Goal: Complete application form: Complete application form

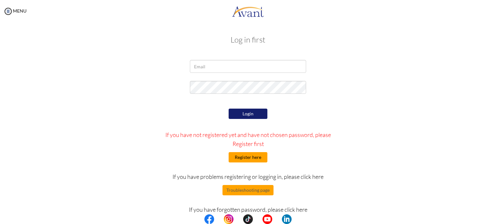
click at [248, 156] on button "Register here" at bounding box center [247, 157] width 39 height 10
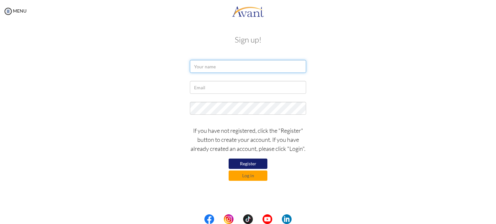
click at [204, 67] on input "text" at bounding box center [248, 66] width 116 height 13
type input "patricia"
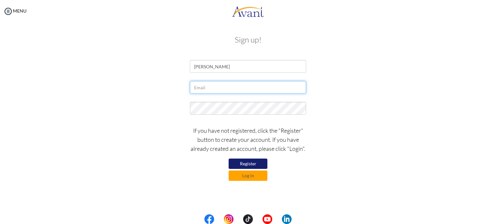
click at [200, 89] on input "text" at bounding box center [248, 87] width 116 height 13
type input "tmartinez_81@hotmail.com"
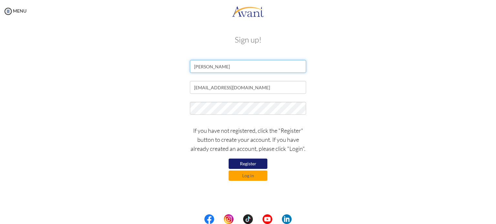
click at [236, 64] on input "patricia" at bounding box center [248, 66] width 116 height 13
type input "patricia martinez"
click at [249, 162] on button "Register" at bounding box center [247, 164] width 39 height 10
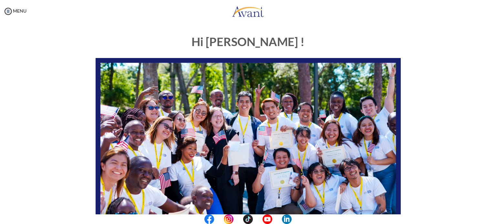
scroll to position [134, 0]
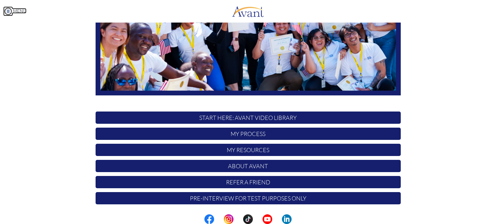
click at [6, 11] on img at bounding box center [8, 11] width 10 height 10
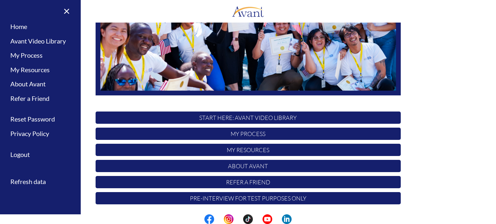
click at [373, 112] on p "START HERE: Avant Video Library" at bounding box center [247, 118] width 305 height 12
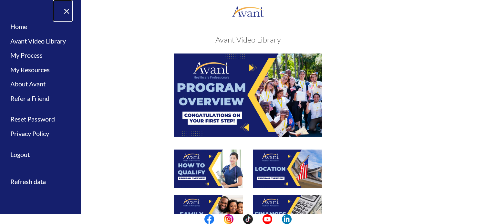
click at [67, 11] on link "×" at bounding box center [63, 11] width 20 height 22
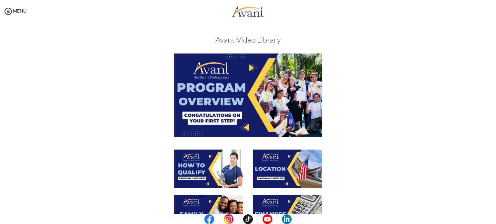
click at [224, 81] on img at bounding box center [248, 95] width 148 height 83
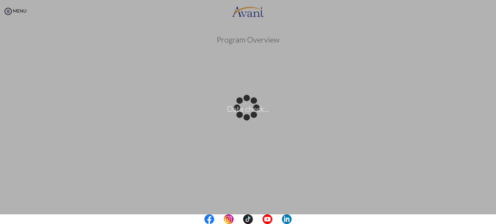
click at [476, 196] on body "Data check... Maintenance break. Please come back in 2 hours. MENU My Status Wh…" at bounding box center [248, 112] width 496 height 224
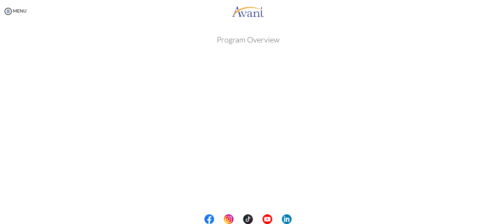
scroll to position [93, 0]
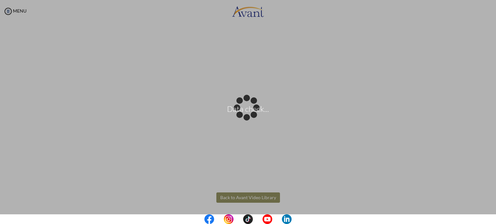
click at [247, 196] on body "Data check... Maintenance break. Please come back in 2 hours. MENU My Status Wh…" at bounding box center [248, 112] width 496 height 224
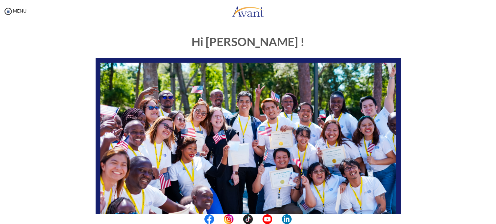
scroll to position [134, 0]
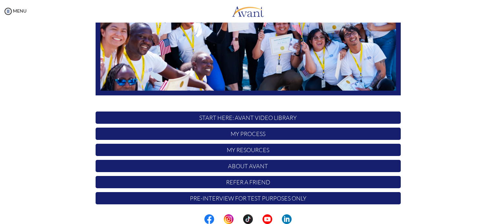
click at [256, 152] on p "My Resources" at bounding box center [247, 150] width 305 height 12
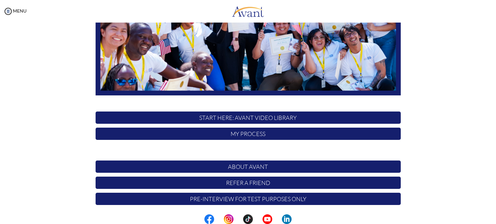
click at [256, 152] on p "My Resources" at bounding box center [247, 150] width 305 height 13
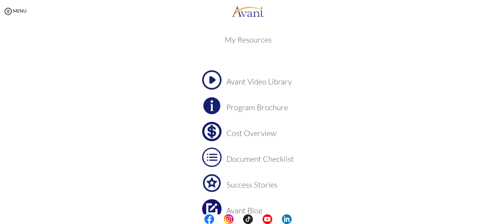
click at [229, 82] on h3 "Avant Video Library" at bounding box center [259, 81] width 67 height 8
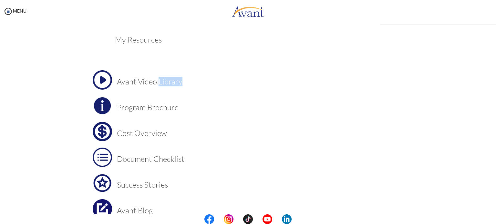
click at [229, 82] on div "My Status What is the next step? We would like you to watch the introductory vi…" at bounding box center [248, 135] width 496 height 224
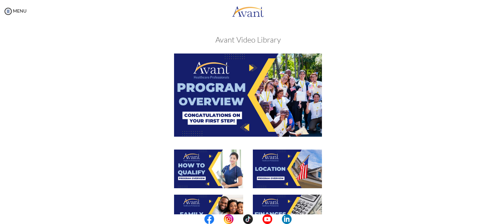
click at [241, 83] on img at bounding box center [248, 95] width 148 height 83
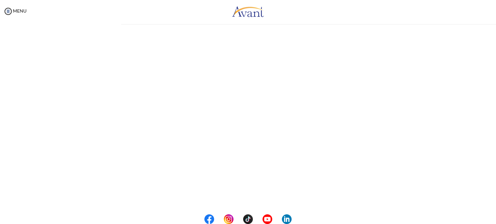
click at [241, 83] on div "My Status What is the next step? We would like you to watch the introductory vi…" at bounding box center [248, 135] width 496 height 224
click at [491, 217] on center at bounding box center [248, 220] width 496 height 10
click at [494, 220] on center at bounding box center [248, 220] width 496 height 10
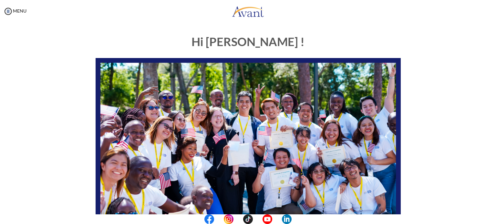
scroll to position [134, 0]
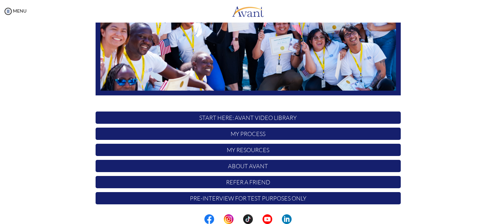
click at [294, 116] on p "START HERE: Avant Video Library" at bounding box center [247, 118] width 305 height 12
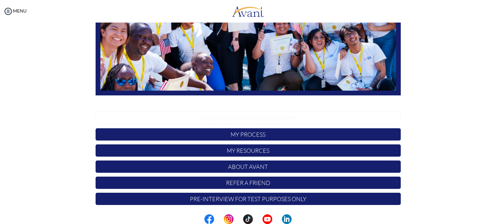
click at [294, 116] on p "START HERE: Avant Video Library" at bounding box center [247, 118] width 305 height 13
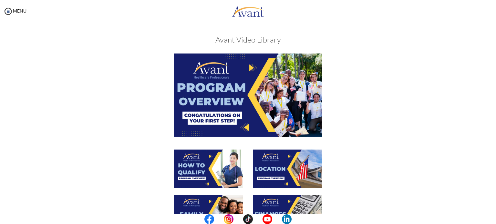
click at [239, 95] on img at bounding box center [248, 95] width 148 height 83
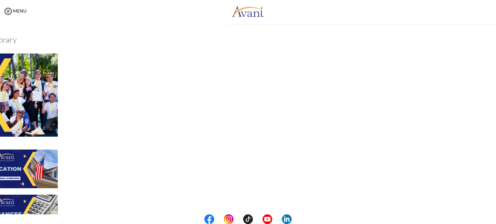
click at [239, 95] on div "My Status What is the next step? We would like you to watch the introductory vi…" at bounding box center [248, 135] width 496 height 224
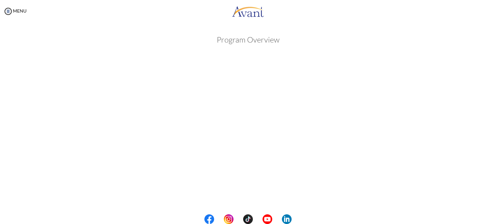
click at [495, 218] on center at bounding box center [248, 220] width 496 height 10
click at [489, 214] on div "My Status What is the next step? We would like you to watch the introductory vi…" at bounding box center [248, 135] width 496 height 224
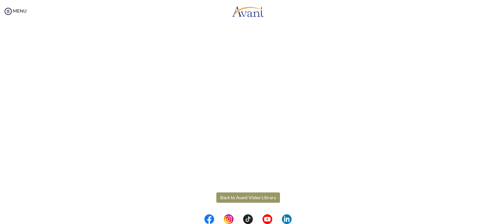
click at [255, 196] on button "Back to Avant Video Library" at bounding box center [248, 198] width 64 height 10
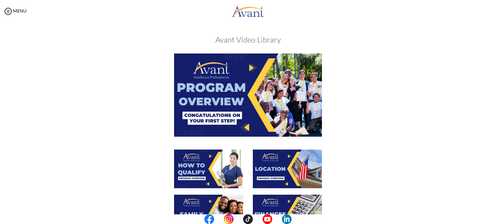
scroll to position [196, 0]
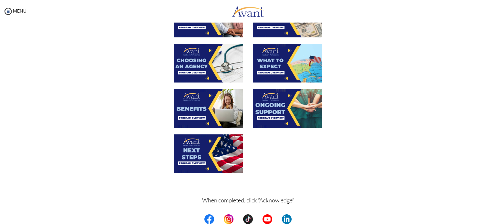
click at [228, 203] on p "When completed, click “Acknowledge”" at bounding box center [247, 205] width 305 height 18
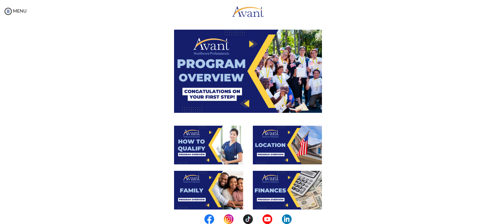
scroll to position [0, 0]
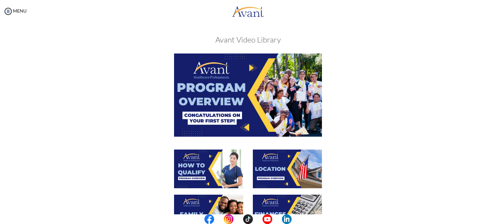
click at [495, 217] on center at bounding box center [248, 220] width 496 height 10
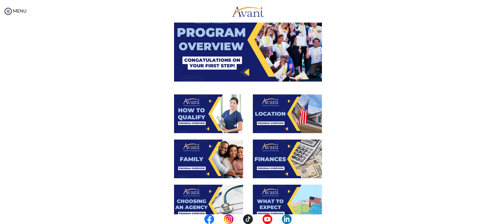
scroll to position [51, 0]
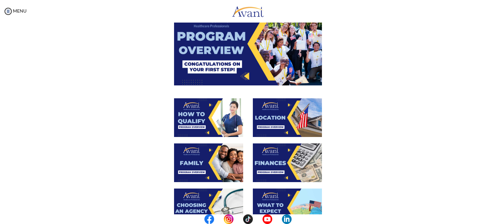
click at [196, 120] on img at bounding box center [208, 117] width 69 height 39
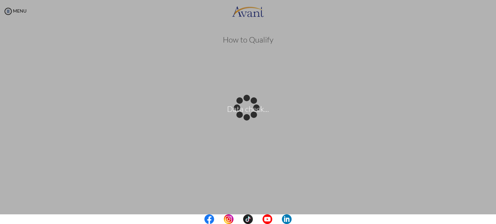
click at [494, 218] on center at bounding box center [248, 220] width 496 height 10
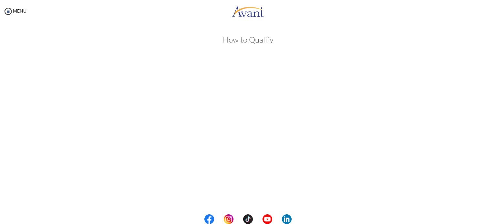
click at [495, 220] on center at bounding box center [248, 220] width 496 height 10
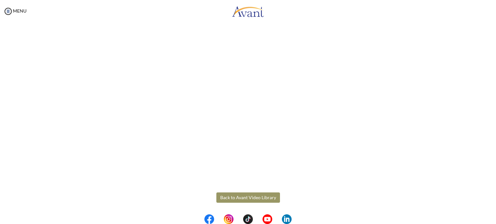
click at [258, 198] on button "Back to Avant Video Library" at bounding box center [248, 198] width 64 height 10
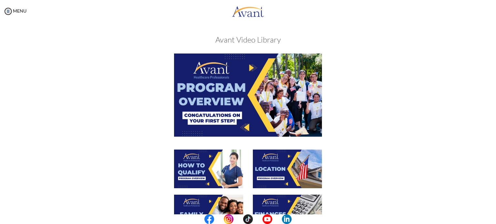
click at [297, 170] on img at bounding box center [287, 169] width 69 height 39
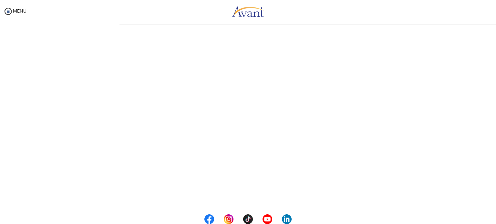
click at [297, 170] on div "My Status What is the next step? We would like you to watch the introductory vi…" at bounding box center [248, 135] width 496 height 224
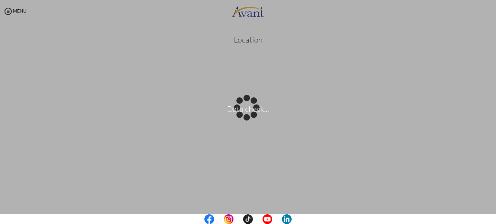
click at [494, 216] on center at bounding box center [248, 220] width 496 height 10
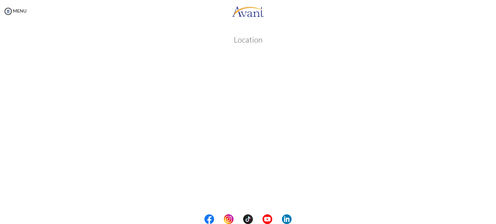
scroll to position [93, 0]
click at [266, 196] on button "Back to Avant Video Library" at bounding box center [248, 198] width 64 height 10
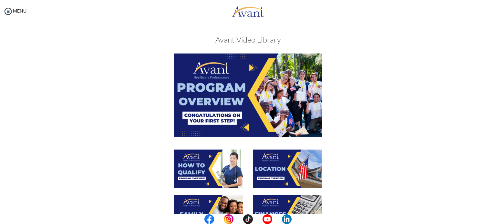
click at [222, 207] on img at bounding box center [208, 214] width 69 height 39
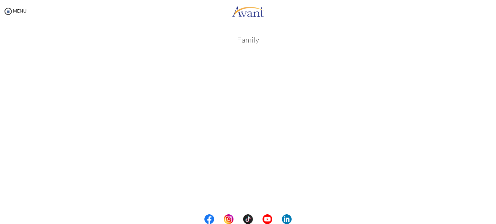
scroll to position [162, 0]
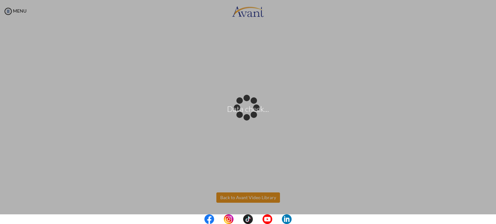
click at [244, 195] on body "Data check... Maintenance break. Please come back in 2 hours. MENU My Status Wh…" at bounding box center [248, 112] width 496 height 224
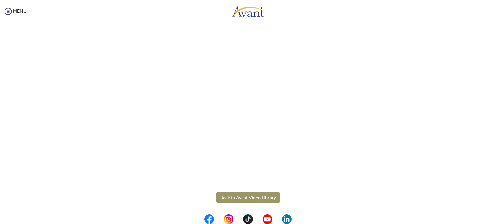
click at [254, 196] on button "Back to Avant Video Library" at bounding box center [248, 198] width 64 height 10
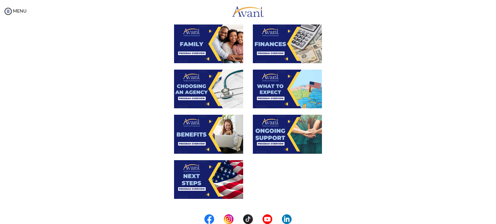
scroll to position [170, 0]
click at [267, 46] on img at bounding box center [287, 44] width 69 height 39
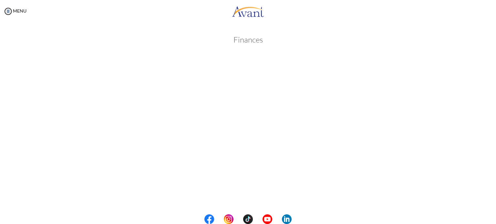
scroll to position [93, 0]
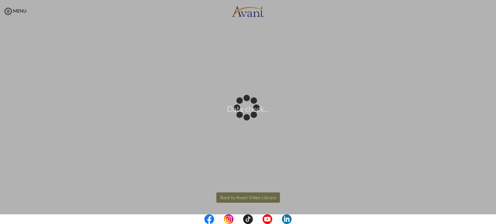
click at [242, 196] on body "Data check... Maintenance break. Please come back in 2 hours. MENU My Status Wh…" at bounding box center [248, 112] width 496 height 224
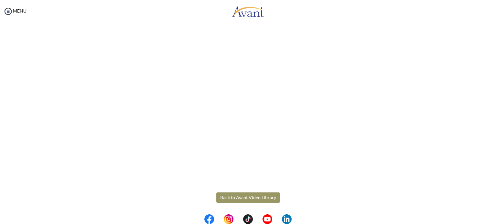
click at [250, 196] on button "Back to Avant Video Library" at bounding box center [248, 198] width 64 height 10
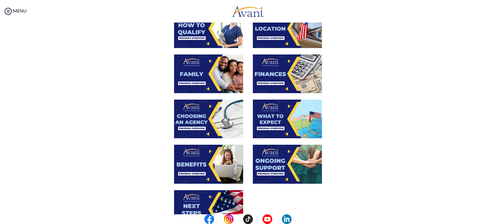
scroll to position [136, 0]
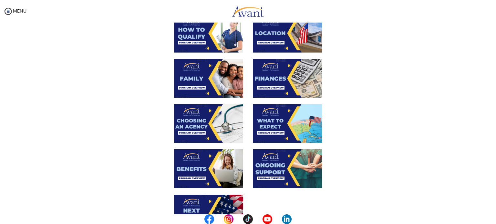
click at [261, 84] on img at bounding box center [287, 78] width 69 height 39
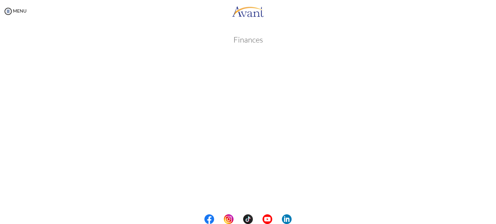
scroll to position [93, 0]
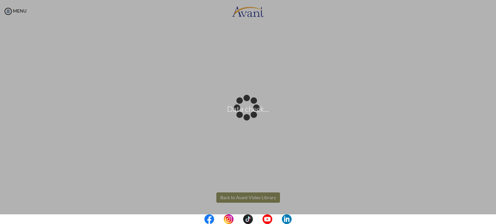
click at [256, 196] on body "Data check... Maintenance break. Please come back in 2 hours. MENU My Status Wh…" at bounding box center [248, 112] width 496 height 224
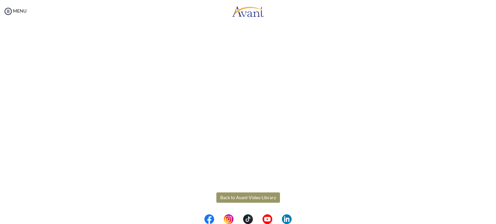
click at [263, 194] on button "Back to Avant Video Library" at bounding box center [248, 198] width 64 height 10
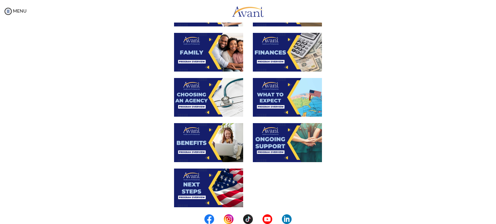
scroll to position [157, 0]
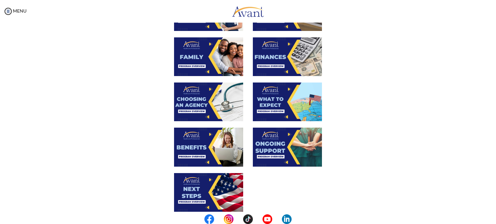
click at [196, 93] on img at bounding box center [208, 102] width 69 height 39
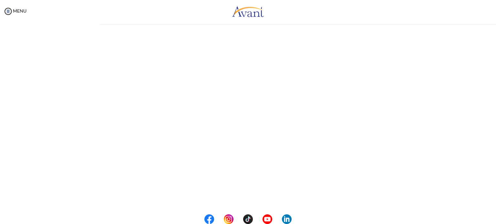
click at [196, 93] on div "My Status What is the next step? We would like you to watch the introductory vi…" at bounding box center [248, 135] width 496 height 224
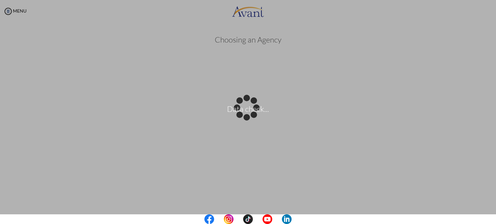
click at [495, 217] on center at bounding box center [248, 220] width 496 height 10
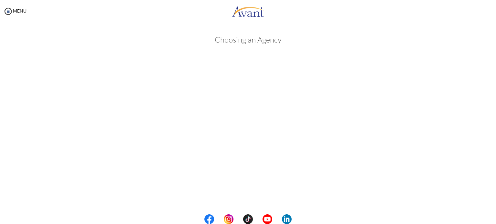
scroll to position [162, 0]
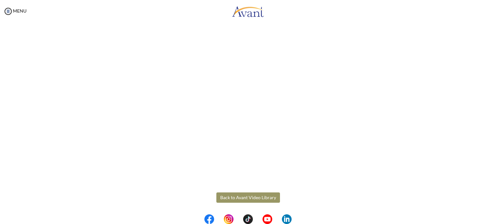
click at [254, 199] on button "Back to Avant Video Library" at bounding box center [248, 198] width 64 height 10
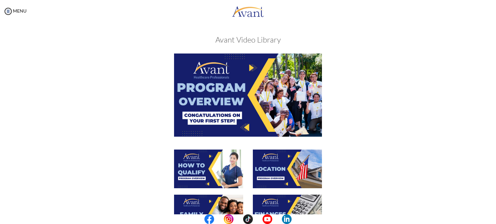
scroll to position [196, 0]
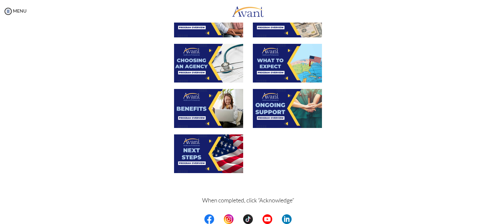
click at [214, 61] on img at bounding box center [208, 63] width 69 height 39
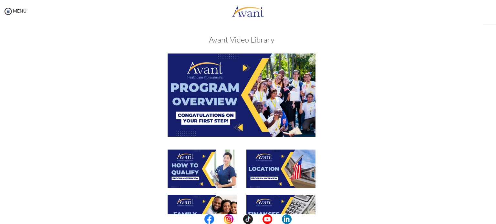
click at [214, 61] on div "My Status What is the next step? We would like you to watch the introductory vi…" at bounding box center [248, 135] width 496 height 224
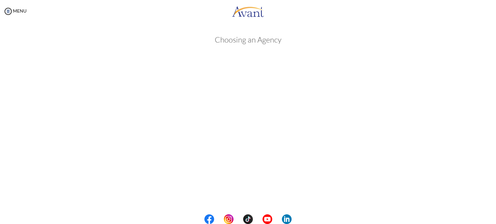
scroll to position [162, 0]
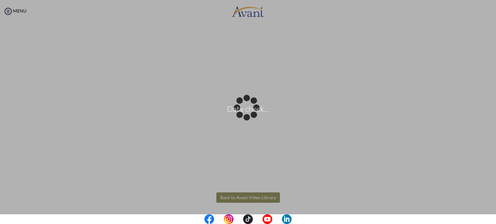
click at [261, 197] on body "Data check... Maintenance break. Please come back in 2 hours. MENU My Status Wh…" at bounding box center [248, 112] width 496 height 224
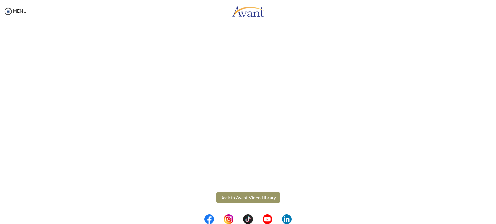
click at [260, 198] on button "Back to Avant Video Library" at bounding box center [248, 198] width 64 height 10
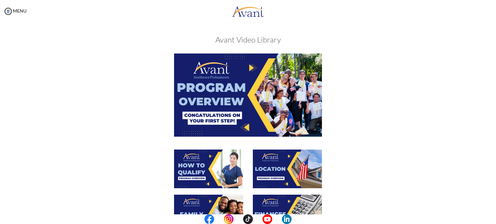
scroll to position [196, 0]
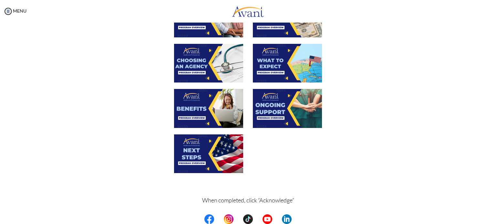
click at [275, 71] on img at bounding box center [287, 63] width 69 height 39
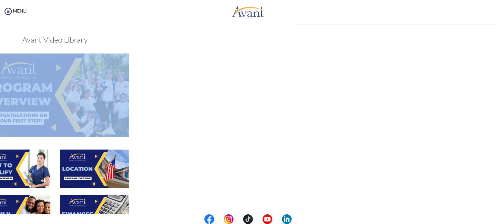
click at [275, 71] on div "My Status What is the next step? We would like you to watch the introductory vi…" at bounding box center [248, 135] width 496 height 224
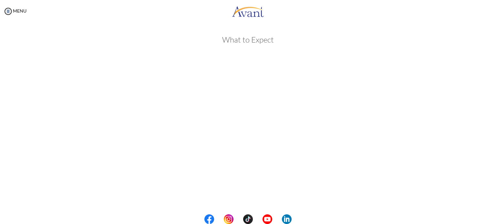
click at [487, 192] on div "My Status What is the next step? We would like you to watch the introductory vi…" at bounding box center [248, 135] width 496 height 224
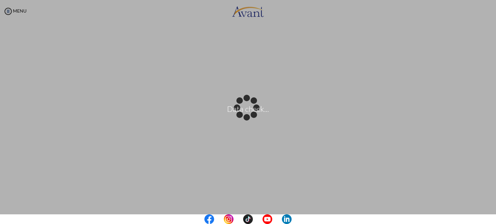
click at [493, 216] on center at bounding box center [248, 220] width 496 height 10
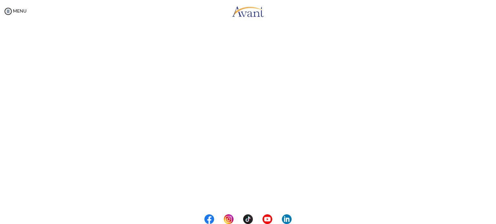
click at [494, 220] on center at bounding box center [248, 220] width 496 height 10
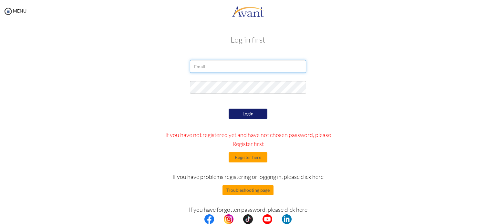
click at [212, 65] on input "email" at bounding box center [248, 66] width 116 height 13
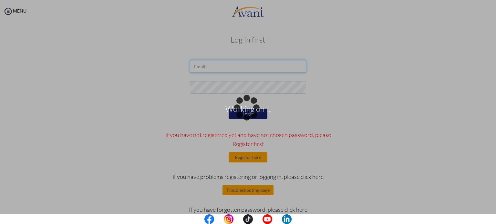
type input "[EMAIL_ADDRESS][DOMAIN_NAME]"
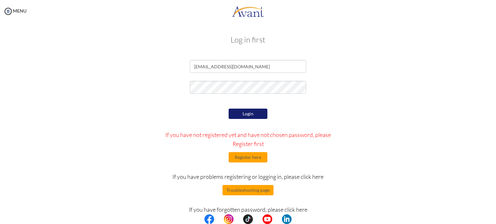
click at [256, 116] on button "Login" at bounding box center [247, 114] width 39 height 10
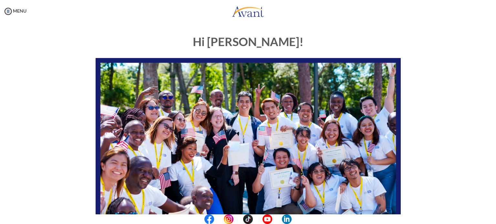
scroll to position [134, 0]
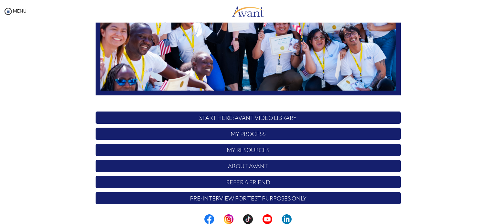
click at [302, 116] on p "START HERE: Avant Video Library" at bounding box center [247, 118] width 305 height 12
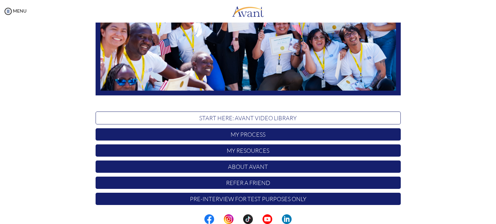
click at [302, 116] on p "START HERE: Avant Video Library" at bounding box center [247, 118] width 305 height 13
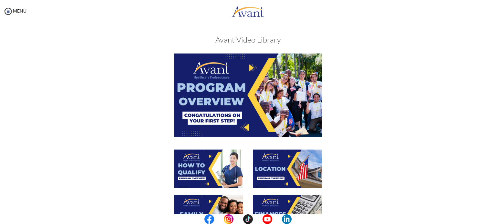
scroll to position [196, 0]
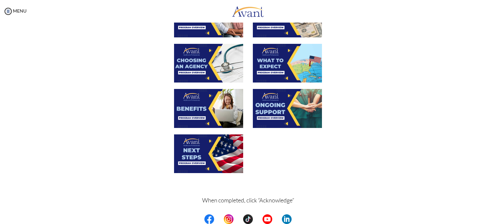
click at [280, 66] on img at bounding box center [287, 63] width 69 height 39
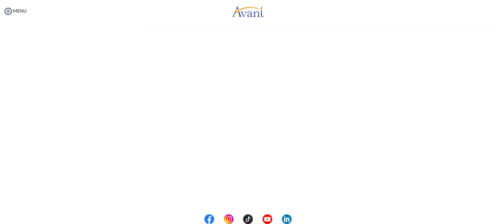
click at [280, 66] on div "My Status What is the next step? We would like you to watch the introductory vi…" at bounding box center [248, 135] width 496 height 224
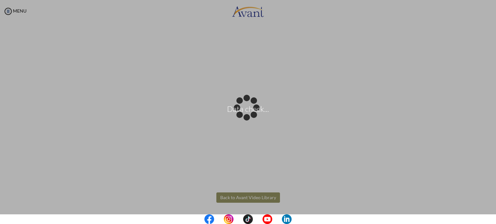
click at [257, 196] on body "Data check... Maintenance break. Please come back in 2 hours. MENU My Status Wh…" at bounding box center [248, 112] width 496 height 224
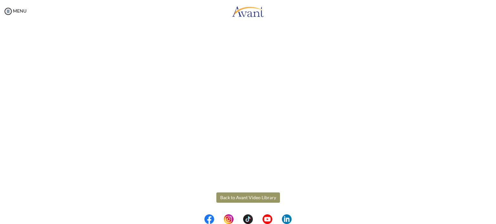
click at [252, 195] on button "Back to Avant Video Library" at bounding box center [248, 198] width 64 height 10
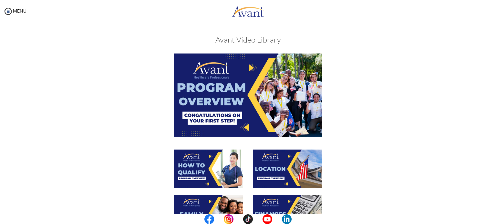
scroll to position [196, 0]
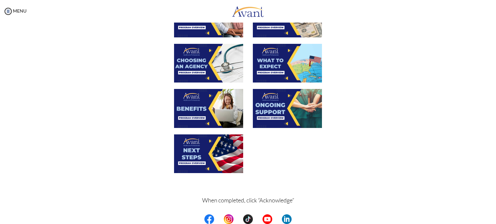
click at [196, 107] on img at bounding box center [208, 108] width 69 height 39
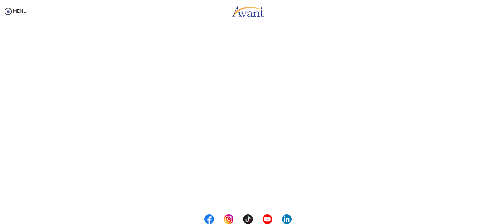
click at [196, 107] on div "My Status What is the next step? We would like you to watch the introductory vi…" at bounding box center [248, 135] width 496 height 224
click at [495, 217] on center at bounding box center [248, 220] width 496 height 10
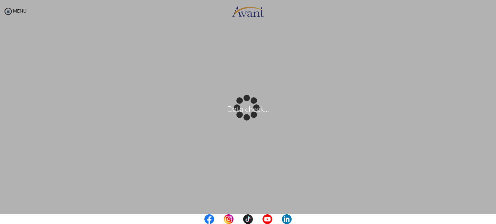
click at [491, 216] on center at bounding box center [248, 220] width 496 height 10
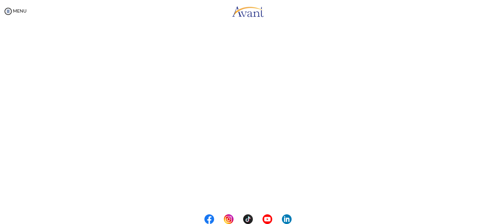
click at [495, 218] on center at bounding box center [248, 220] width 496 height 10
click at [494, 220] on center at bounding box center [248, 220] width 496 height 10
click at [495, 216] on center at bounding box center [248, 220] width 496 height 10
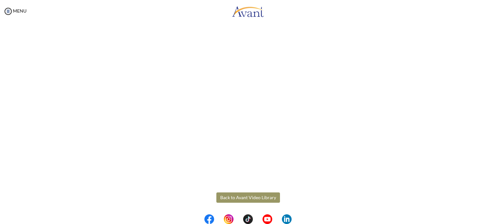
click at [261, 196] on button "Back to Avant Video Library" at bounding box center [248, 198] width 64 height 10
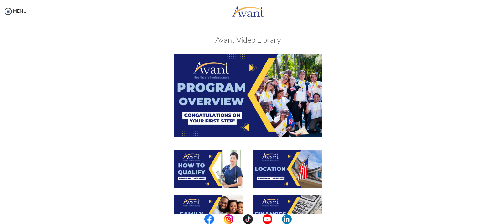
scroll to position [196, 0]
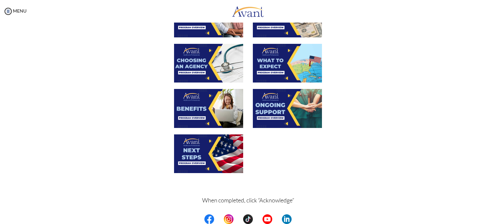
click at [280, 113] on img at bounding box center [287, 108] width 69 height 39
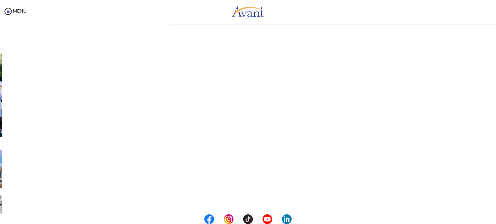
click at [280, 113] on div "My Status What is the next step? We would like you to watch the introductory vi…" at bounding box center [248, 135] width 496 height 224
click at [494, 217] on center at bounding box center [248, 220] width 496 height 10
click at [469, 143] on div "Ongoing Support Back to Avant Video Library" at bounding box center [247, 92] width 483 height 373
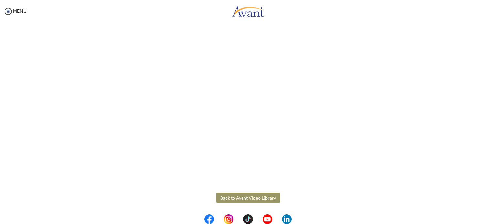
scroll to position [162, 0]
click at [256, 196] on button "Back to Avant Video Library" at bounding box center [248, 198] width 64 height 10
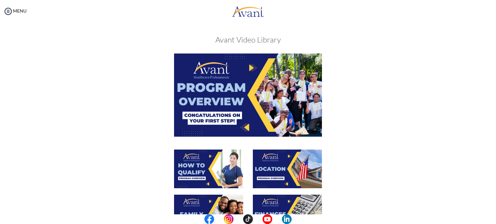
scroll to position [196, 0]
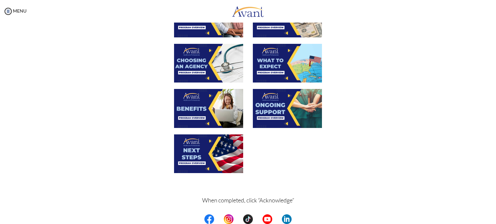
click at [198, 150] on img at bounding box center [208, 154] width 69 height 39
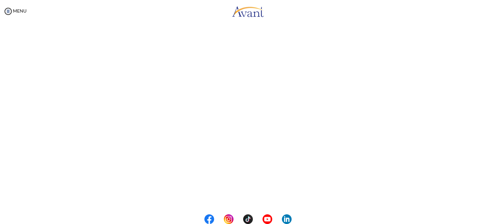
scroll to position [162, 0]
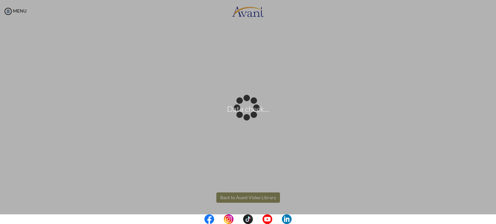
click at [261, 202] on body "Data check... Maintenance break. Please come back in 2 hours. MENU My Status Wh…" at bounding box center [248, 112] width 496 height 224
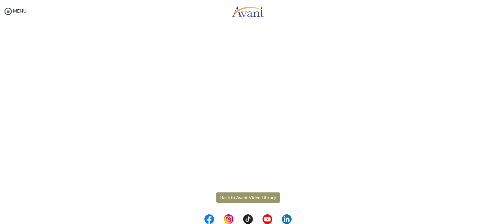
click at [247, 198] on button "Back to Avant Video Library" at bounding box center [248, 198] width 64 height 10
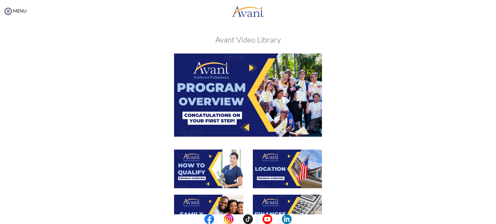
scroll to position [196, 0]
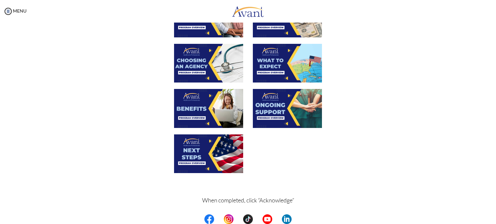
click at [493, 216] on center at bounding box center [248, 220] width 496 height 10
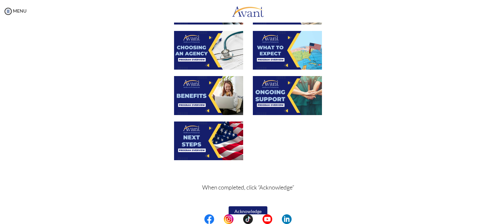
scroll to position [219, 0]
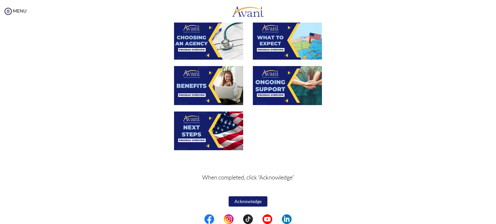
click at [248, 204] on button "Acknowledge" at bounding box center [247, 201] width 39 height 10
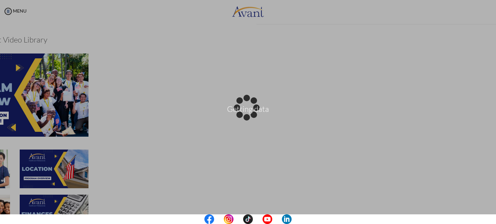
scroll to position [220, 0]
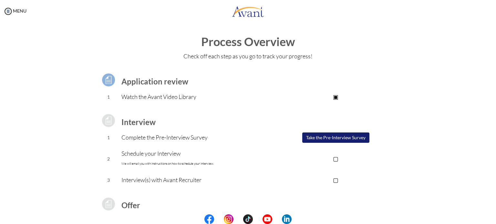
click at [343, 140] on button "Take the Pre-Interview Survey" at bounding box center [335, 138] width 67 height 10
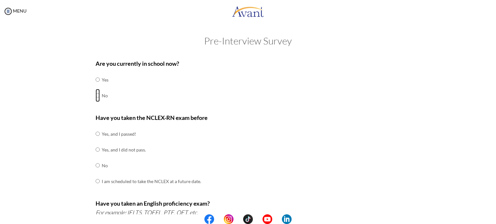
click at [95, 97] on input "radio" at bounding box center [97, 95] width 4 height 13
radio input "true"
click at [95, 165] on input "radio" at bounding box center [97, 165] width 4 height 13
radio input "true"
click at [413, 184] on div "Are you currently in school now? Yes No Have you taken the NCLEX-RN exam before…" at bounding box center [247, 226] width 377 height 341
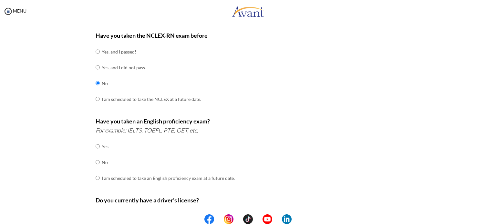
scroll to position [90, 0]
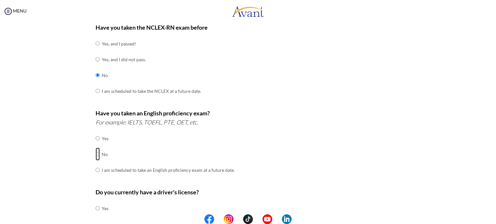
click at [95, 156] on input "radio" at bounding box center [97, 154] width 4 height 13
radio input "true"
click at [95, 164] on input "radio" at bounding box center [97, 170] width 4 height 13
radio input "true"
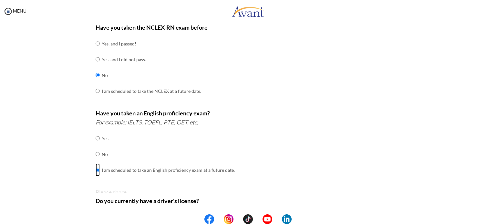
click at [95, 132] on input "radio" at bounding box center [97, 138] width 4 height 13
radio input "true"
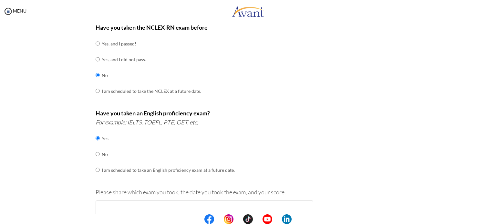
click at [95, 148] on input "radio" at bounding box center [97, 154] width 4 height 13
radio input "true"
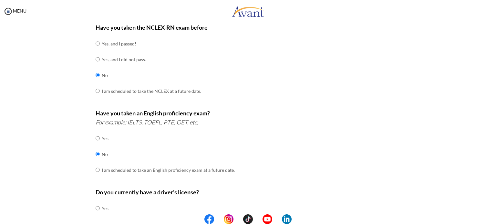
click at [420, 123] on div "Are you currently in school now? Yes No Have you taken the NCLEX-RN exam before…" at bounding box center [247, 135] width 377 height 341
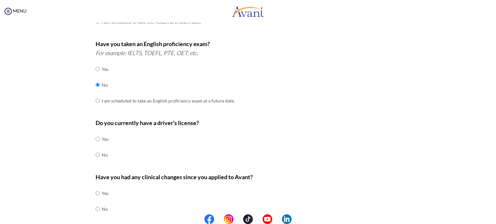
scroll to position [181, 0]
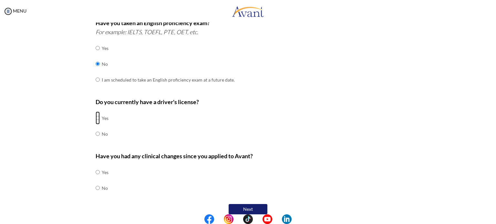
click at [95, 117] on input "radio" at bounding box center [97, 118] width 4 height 13
radio input "true"
click at [96, 187] on input "radio" at bounding box center [97, 188] width 4 height 13
radio input "true"
click at [254, 208] on button "Next" at bounding box center [247, 209] width 39 height 10
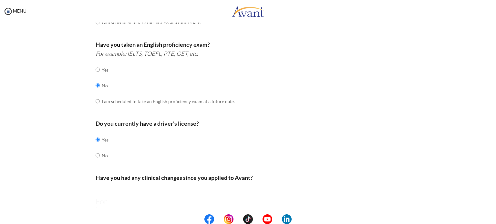
scroll to position [13, 0]
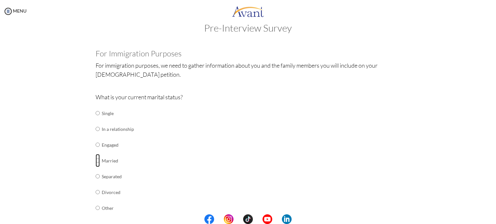
click at [95, 160] on input "radio" at bounding box center [97, 160] width 4 height 13
radio input "true"
click at [296, 131] on div "What is your current marital status? Single In a relationship Engaged Married S…" at bounding box center [247, 158] width 305 height 130
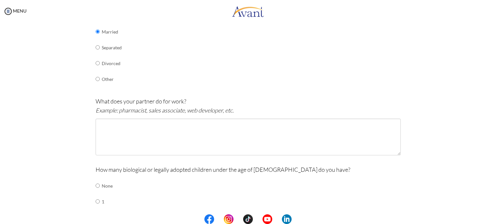
scroll to position [155, 0]
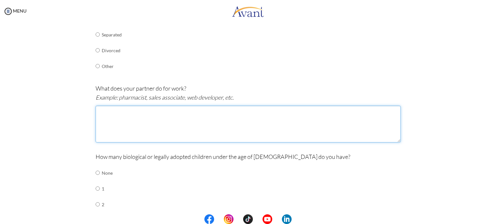
click at [113, 121] on textarea at bounding box center [247, 124] width 305 height 37
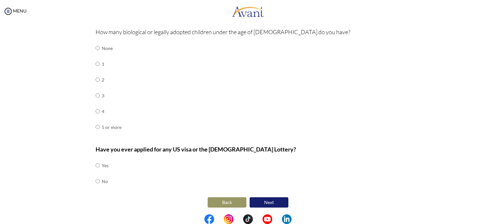
type textarea "Procurement Manager"
click at [95, 64] on input "radio" at bounding box center [97, 63] width 4 height 13
radio input "true"
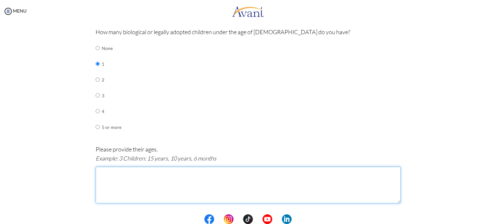
click at [131, 178] on textarea at bounding box center [247, 185] width 305 height 37
type textarea "12years old"
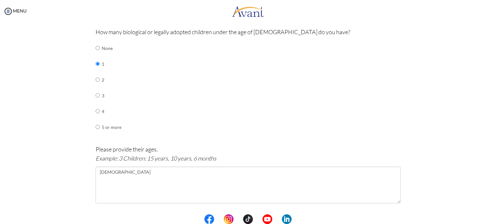
click at [474, 201] on div "Pre-Interview Survey Are you currently in school now? Yes No Have you taken the…" at bounding box center [247, 33] width 483 height 554
click at [495, 219] on center at bounding box center [248, 220] width 496 height 10
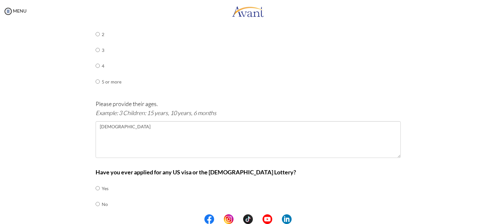
scroll to position [348, 0]
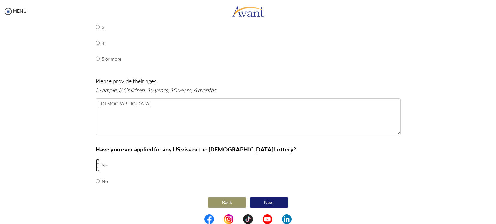
click at [95, 165] on input "radio" at bounding box center [97, 165] width 4 height 13
radio input "true"
click at [263, 200] on button "Next" at bounding box center [268, 202] width 39 height 10
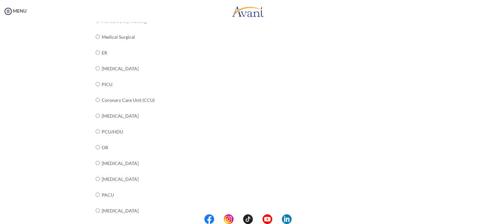
scroll to position [99, 0]
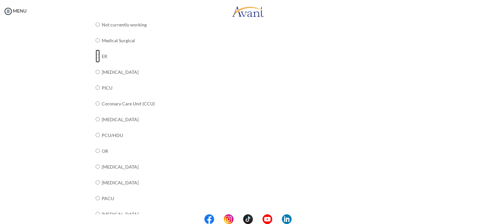
click at [95, 55] on input "radio" at bounding box center [97, 56] width 4 height 13
radio input "true"
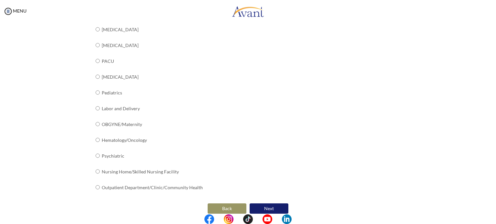
scroll to position [243, 0]
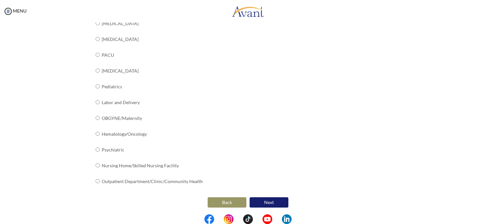
click at [278, 204] on button "Next" at bounding box center [268, 202] width 39 height 10
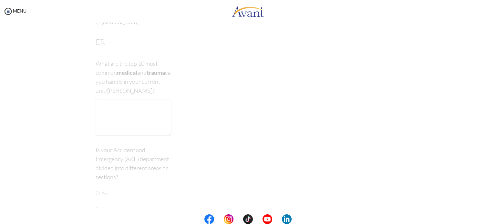
scroll to position [13, 0]
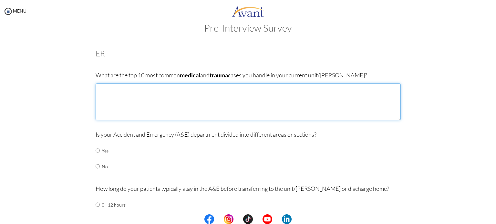
click at [106, 90] on textarea at bounding box center [247, 102] width 305 height 37
click at [106, 90] on textarea "Gunshot Wounds" at bounding box center [247, 102] width 305 height 37
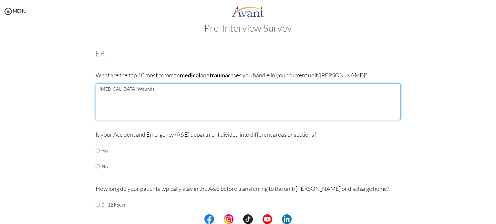
click at [155, 91] on textarea "Gunshot Wounds" at bounding box center [247, 102] width 305 height 37
click at [392, 113] on textarea "Gunshot Wounds Myocardial Infaction CVAs Pulmonary Edema Asthmatics poly trauma…" at bounding box center [247, 102] width 305 height 37
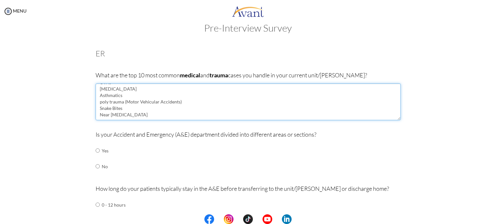
click at [133, 109] on textarea "Gunshot Wounds Myocardial Infaction CVAs Pulmonary Edema Asthmatics poly trauma…" at bounding box center [247, 102] width 305 height 37
click at [142, 116] on textarea "Gunshot Wounds Myocardial Infaction CVAs Pulmonary Edema Asthmatics poly trauma…" at bounding box center [247, 102] width 305 height 37
click at [179, 113] on textarea "Gunshot Wounds Myocardial Infaction CVAs Pulmonary Edema Asthmatics poly trauma…" at bounding box center [247, 102] width 305 height 37
click at [120, 111] on textarea "Gunshot Wounds Myocardial Infaction CVAs Pulmonary Edema Asthmatics poly trauma…" at bounding box center [247, 102] width 305 height 37
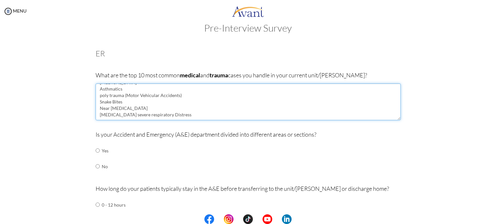
scroll to position [39, 0]
click at [195, 107] on textarea "Gunshot Wounds Myocardial Infaction CVAs Pulmonary Edema Asthmatics poly trauma…" at bounding box center [247, 102] width 305 height 37
click at [190, 104] on textarea "Gunshot Wounds Myocardial Infaction CVAs Pulmonary Edema Asthmatics poly trauma…" at bounding box center [247, 102] width 305 height 37
type textarea "Gunshot Wounds Myocardial Infaction CVAs Pulmonary Edema Asthmatics poly trauma…"
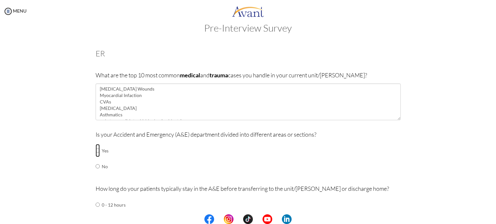
click at [95, 152] on input "radio" at bounding box center [97, 150] width 4 height 13
radio input "true"
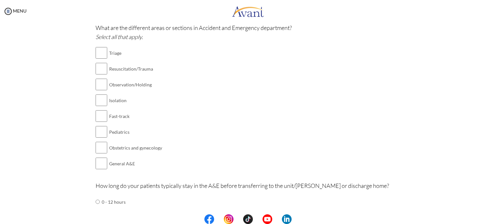
scroll to position [170, 0]
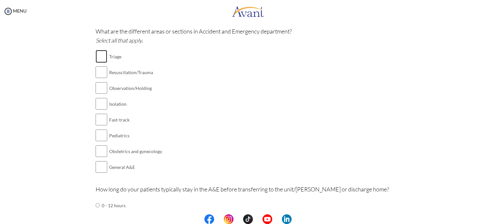
click at [103, 55] on input "checkbox" at bounding box center [101, 56] width 12 height 13
checkbox input "true"
click at [100, 76] on input "checkbox" at bounding box center [101, 72] width 12 height 13
checkbox input "true"
click at [109, 92] on td "Observation/Holding" at bounding box center [135, 88] width 53 height 16
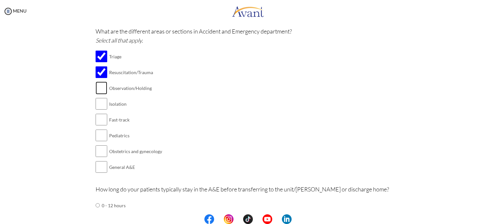
click at [102, 91] on input "checkbox" at bounding box center [101, 88] width 12 height 13
checkbox input "true"
click at [100, 107] on input "checkbox" at bounding box center [101, 103] width 12 height 13
checkbox input "true"
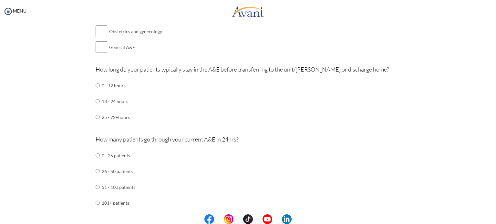
scroll to position [289, 0]
click at [95, 101] on input "radio" at bounding box center [97, 102] width 4 height 13
radio input "true"
click at [95, 117] on input "radio" at bounding box center [97, 118] width 4 height 13
radio input "true"
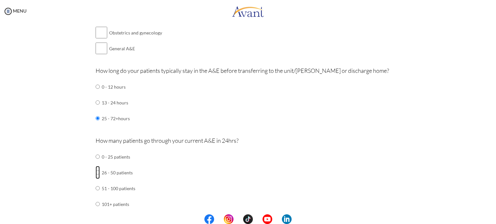
click at [95, 172] on input "radio" at bounding box center [97, 172] width 4 height 13
radio input "true"
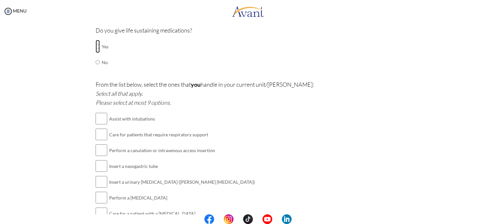
click at [96, 48] on input "radio" at bounding box center [97, 46] width 4 height 13
radio input "true"
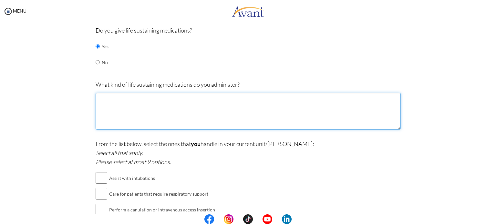
click at [141, 112] on textarea at bounding box center [247, 111] width 305 height 37
click at [128, 121] on textarea "atropine adrenaline Nore adrenaline Metalyze Adenosine Magnesium Sulphate midaz…" at bounding box center [247, 111] width 305 height 37
click at [140, 94] on textarea "atropine adrenaline Nore adrenaline Metalyze Adenosine Magnesium Sulphate midaz…" at bounding box center [247, 111] width 305 height 37
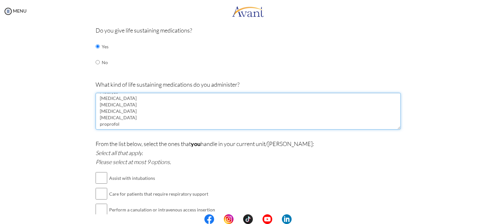
click at [149, 112] on textarea "atropine adrenaline Nore adrenaline dopamine dobutamine Metalyze Adenosine Magn…" at bounding box center [247, 111] width 305 height 37
click at [146, 126] on textarea "atropine adrenaline Nore adrenaline dopamine dobutamine Metalyze Adenosine Magn…" at bounding box center [247, 111] width 305 height 37
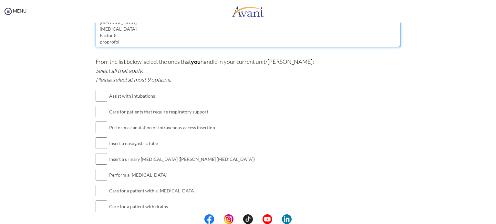
scroll to position [565, 0]
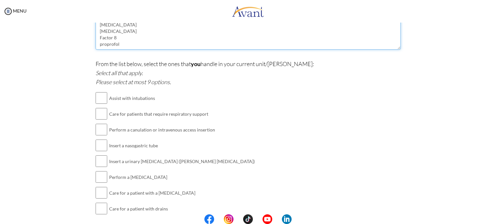
type textarea "atropine adrenaline Nore adrenaline dopamine dobutamine Metalyze Adenosine Magn…"
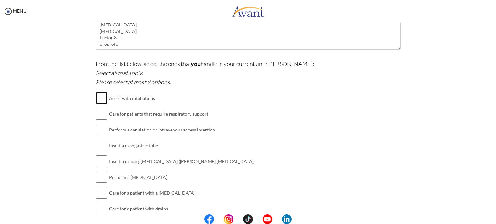
click at [97, 95] on input "checkbox" at bounding box center [101, 98] width 12 height 13
checkbox input "true"
click at [99, 133] on input "checkbox" at bounding box center [101, 129] width 12 height 13
checkbox input "true"
click at [100, 162] on input "checkbox" at bounding box center [101, 161] width 12 height 13
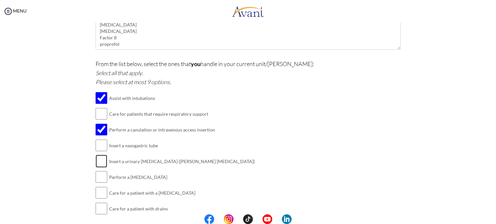
checkbox input "true"
click at [98, 145] on input "checkbox" at bounding box center [101, 145] width 12 height 13
checkbox input "true"
click at [100, 178] on input "checkbox" at bounding box center [101, 177] width 12 height 13
checkbox input "true"
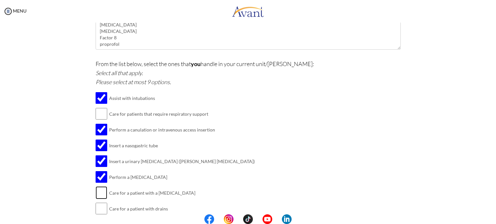
click at [101, 197] on input "checkbox" at bounding box center [101, 192] width 12 height 13
checkbox input "true"
click at [101, 211] on input "checkbox" at bounding box center [101, 208] width 12 height 13
checkbox input "true"
click at [102, 114] on input "checkbox" at bounding box center [101, 113] width 12 height 13
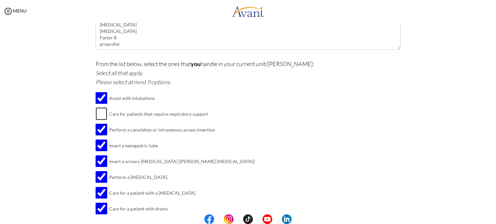
checkbox input "true"
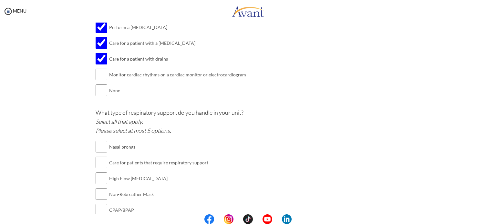
scroll to position [697, 0]
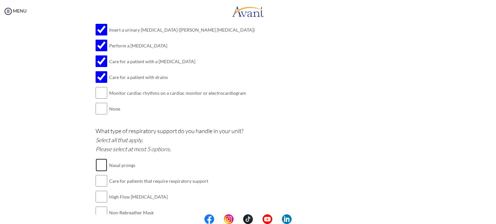
click at [98, 165] on input "checkbox" at bounding box center [101, 165] width 12 height 13
checkbox input "true"
click at [99, 182] on input "checkbox" at bounding box center [101, 181] width 12 height 13
checkbox input "true"
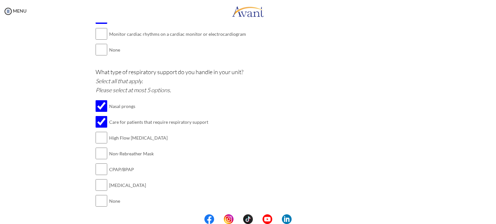
scroll to position [761, 0]
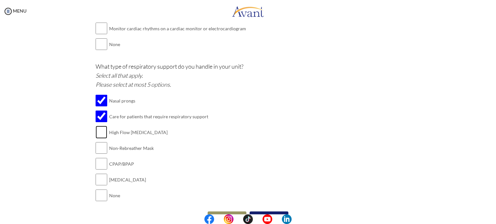
click at [101, 130] on input "checkbox" at bounding box center [101, 132] width 12 height 13
checkbox input "true"
click at [102, 147] on input "checkbox" at bounding box center [101, 148] width 12 height 13
checkbox input "true"
click at [493, 219] on center at bounding box center [248, 220] width 496 height 10
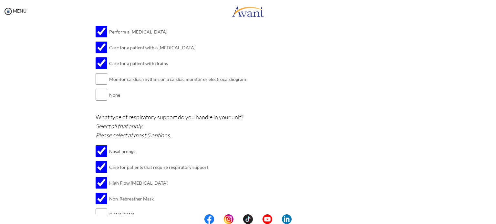
scroll to position [710, 0]
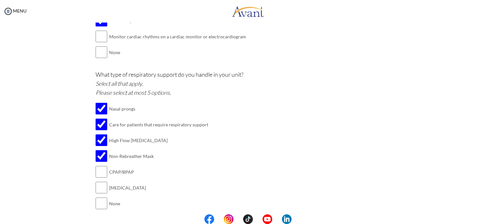
scroll to position [774, 0]
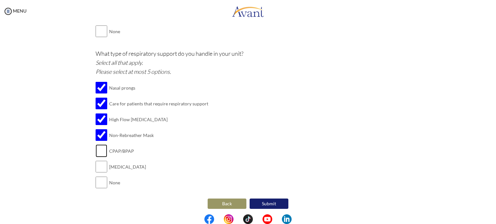
click at [98, 149] on input "checkbox" at bounding box center [101, 151] width 12 height 13
checkbox input "true"
click at [101, 163] on input "checkbox" at bounding box center [101, 166] width 12 height 13
checkbox input "true"
click at [276, 199] on button "Submit" at bounding box center [268, 204] width 39 height 10
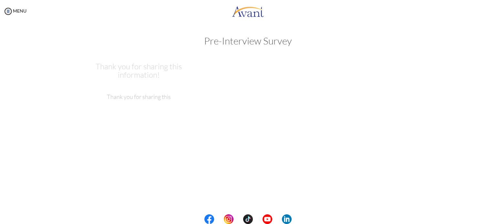
scroll to position [0, 0]
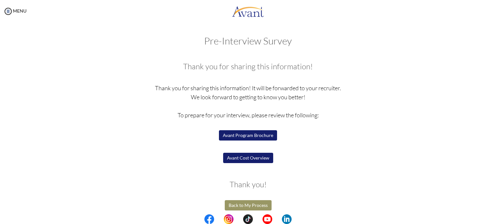
click at [253, 133] on button "Avant Program Brochure" at bounding box center [248, 135] width 58 height 10
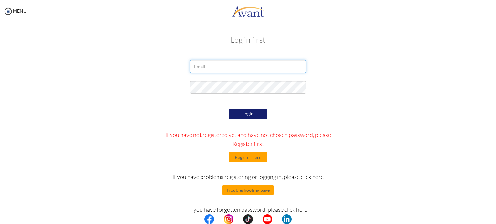
click at [225, 71] on input "email" at bounding box center [248, 66] width 116 height 13
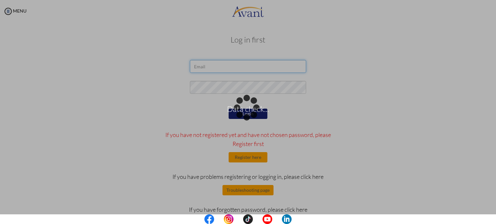
type input "[EMAIL_ADDRESS][DOMAIN_NAME]"
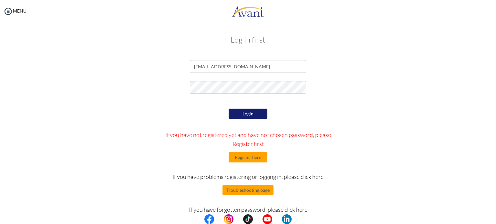
click at [256, 113] on button "Login" at bounding box center [247, 114] width 39 height 10
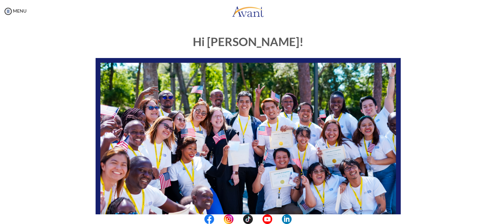
scroll to position [134, 0]
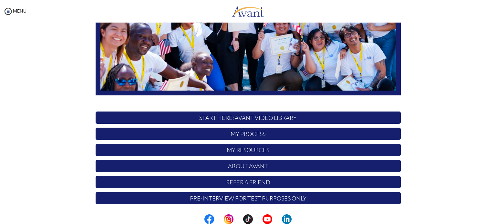
click at [263, 115] on p "START HERE: Avant Video Library" at bounding box center [247, 118] width 305 height 12
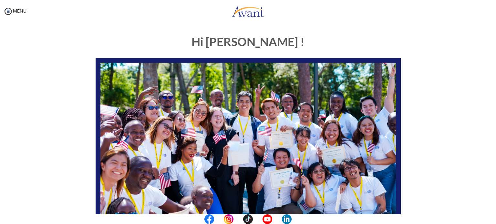
scroll to position [134, 0]
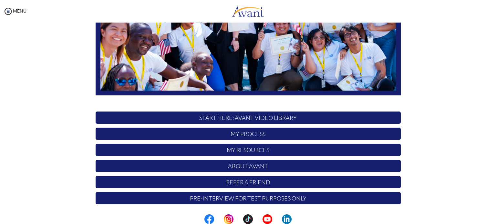
click at [250, 136] on p "My Process" at bounding box center [247, 134] width 305 height 12
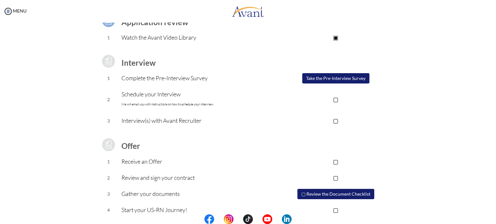
scroll to position [69, 0]
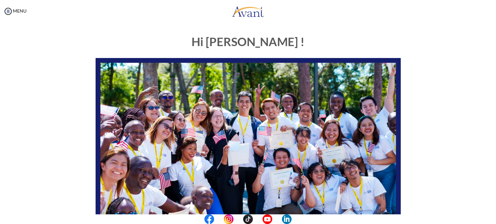
click at [457, 108] on div "Hi [PERSON_NAME] ! START HERE: Avant Video Library My Process My Resources Abou…" at bounding box center [247, 202] width 483 height 346
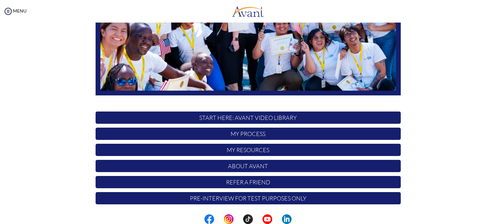
click at [279, 146] on p "My Resources" at bounding box center [247, 150] width 305 height 12
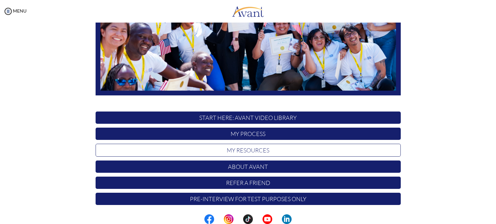
click at [279, 146] on p "My Resources" at bounding box center [247, 150] width 305 height 13
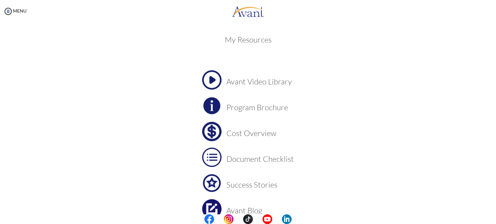
click at [244, 136] on h3 "Cost Overview" at bounding box center [259, 133] width 67 height 8
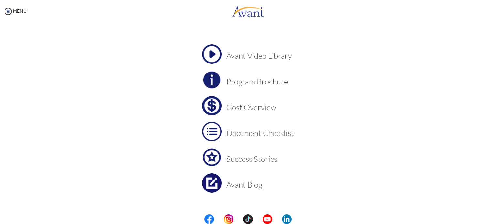
scroll to position [36, 0]
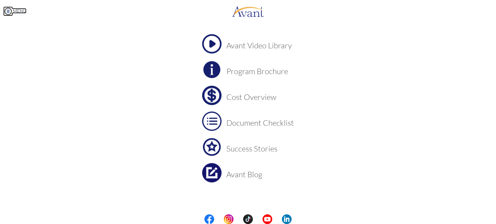
click at [7, 10] on img at bounding box center [8, 11] width 10 height 10
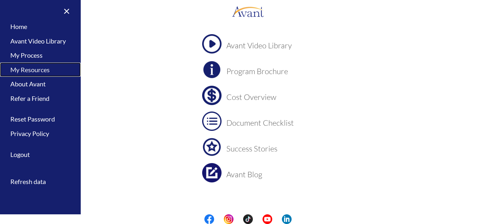
click at [26, 67] on link "My Resources" at bounding box center [40, 70] width 81 height 15
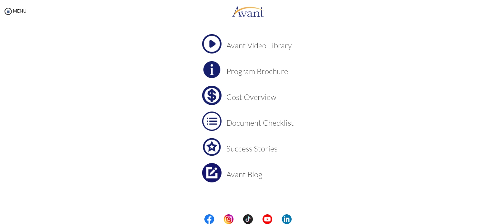
click at [26, 67] on body "Maintenance break. Please come back in 2 hours. MENU My Status What is the next…" at bounding box center [248, 112] width 496 height 224
drag, startPoint x: 11, startPoint y: 0, endPoint x: 109, endPoint y: 57, distance: 113.4
click at [109, 57] on center "Avant Video Library Program Brochure Cost Overview Document Checklist Success S…" at bounding box center [247, 121] width 305 height 174
click at [9, 12] on img at bounding box center [8, 11] width 10 height 10
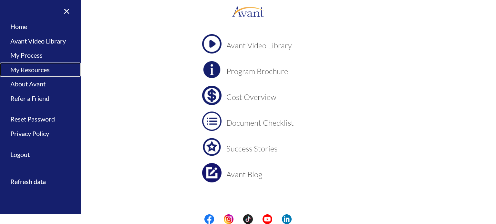
click at [24, 67] on link "My Resources" at bounding box center [40, 70] width 81 height 15
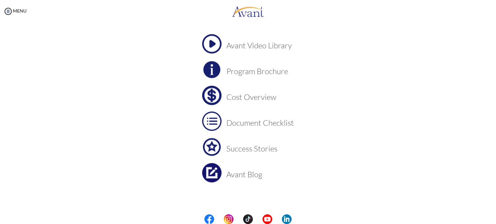
click at [24, 67] on body "Maintenance break. Please come back in 2 hours. MENU My Status What is the next…" at bounding box center [248, 112] width 496 height 224
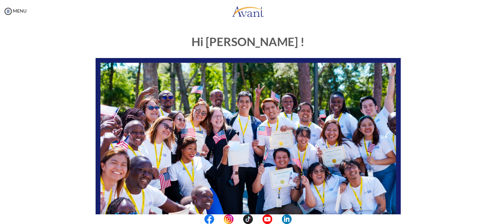
scroll to position [134, 0]
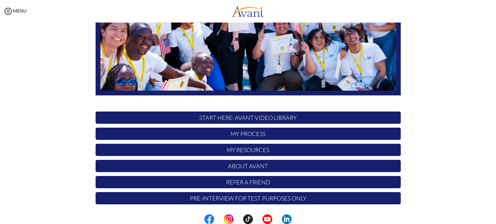
click at [252, 149] on p "My Resources" at bounding box center [247, 150] width 305 height 12
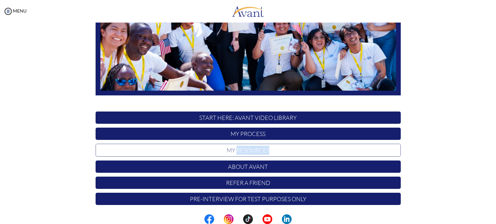
click at [252, 149] on p "My Resources" at bounding box center [247, 150] width 305 height 13
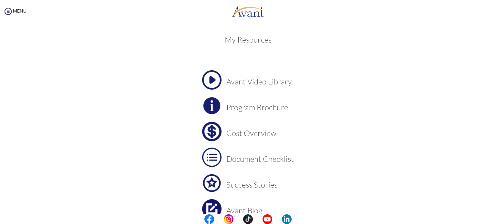
click at [250, 187] on h3 "Success Stories" at bounding box center [259, 185] width 67 height 8
click at [495, 217] on center at bounding box center [248, 220] width 496 height 10
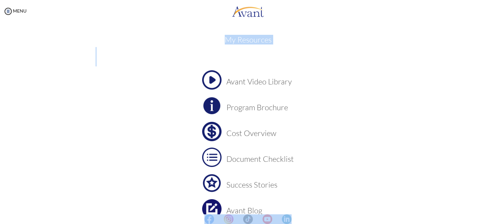
drag, startPoint x: 495, startPoint y: 217, endPoint x: 387, endPoint y: 169, distance: 117.4
click at [387, 169] on body "Maintenance break. Please come back in 2 hours. MENU My Status What is the next…" at bounding box center [248, 112] width 496 height 224
click at [387, 169] on center "Avant Video Library Program Brochure Cost Overview Document Checklist Success S…" at bounding box center [247, 157] width 305 height 174
